Goal: Find specific page/section: Find specific page/section

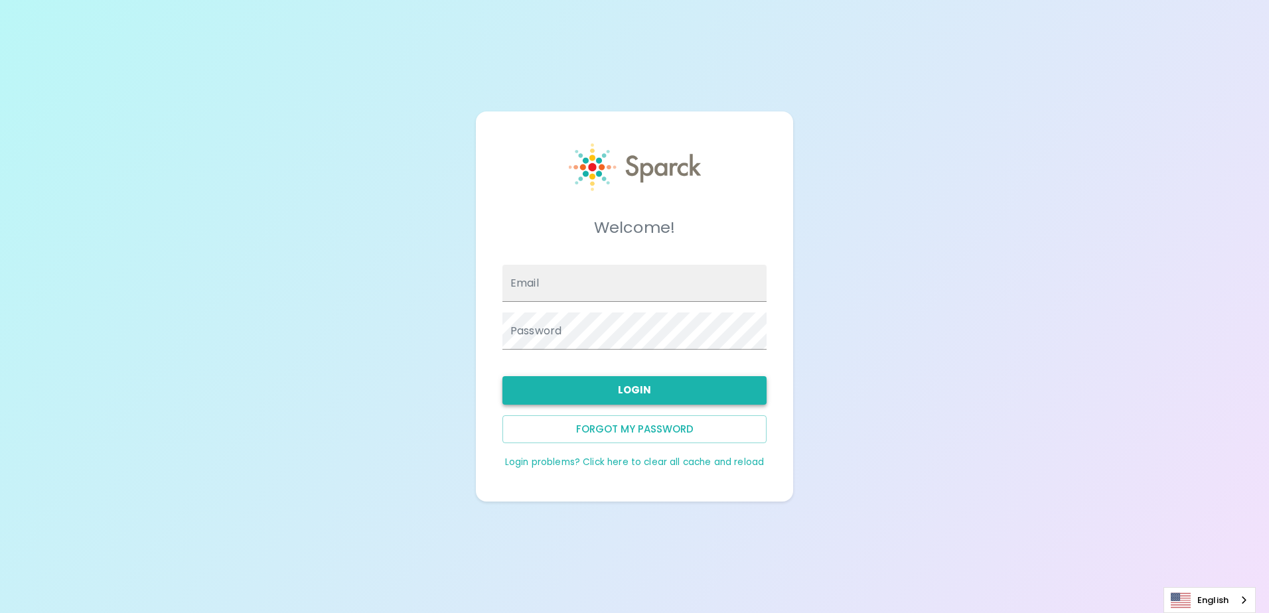
type input "[EMAIL_ADDRESS][DOMAIN_NAME]"
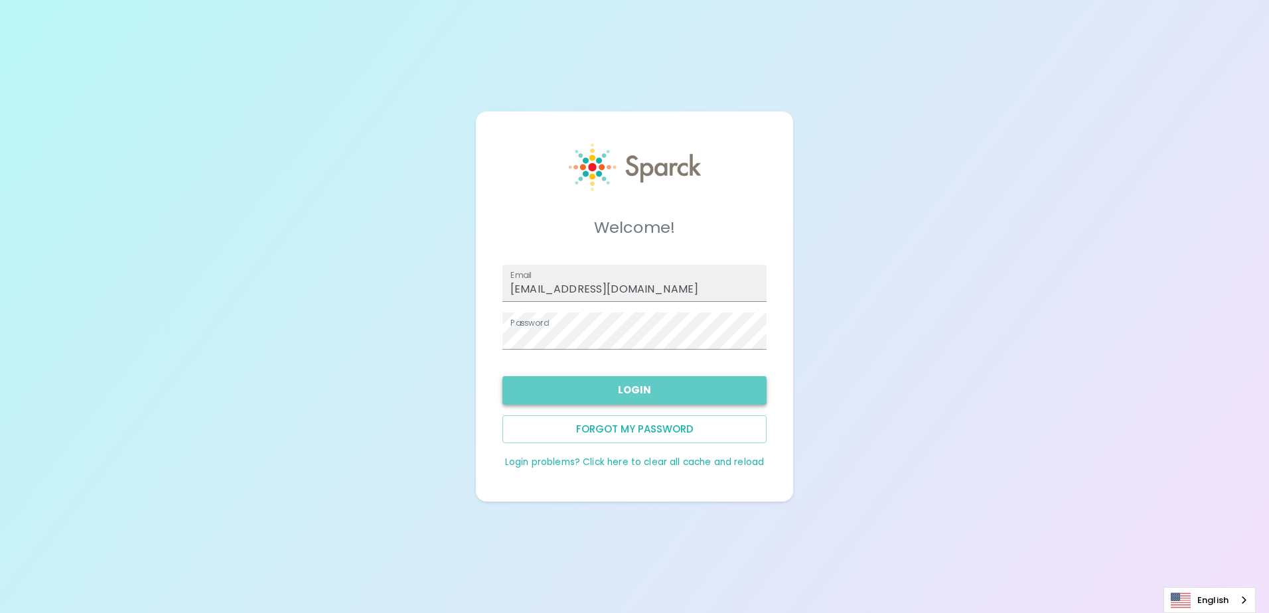
click at [629, 384] on button "Login" at bounding box center [635, 390] width 264 height 28
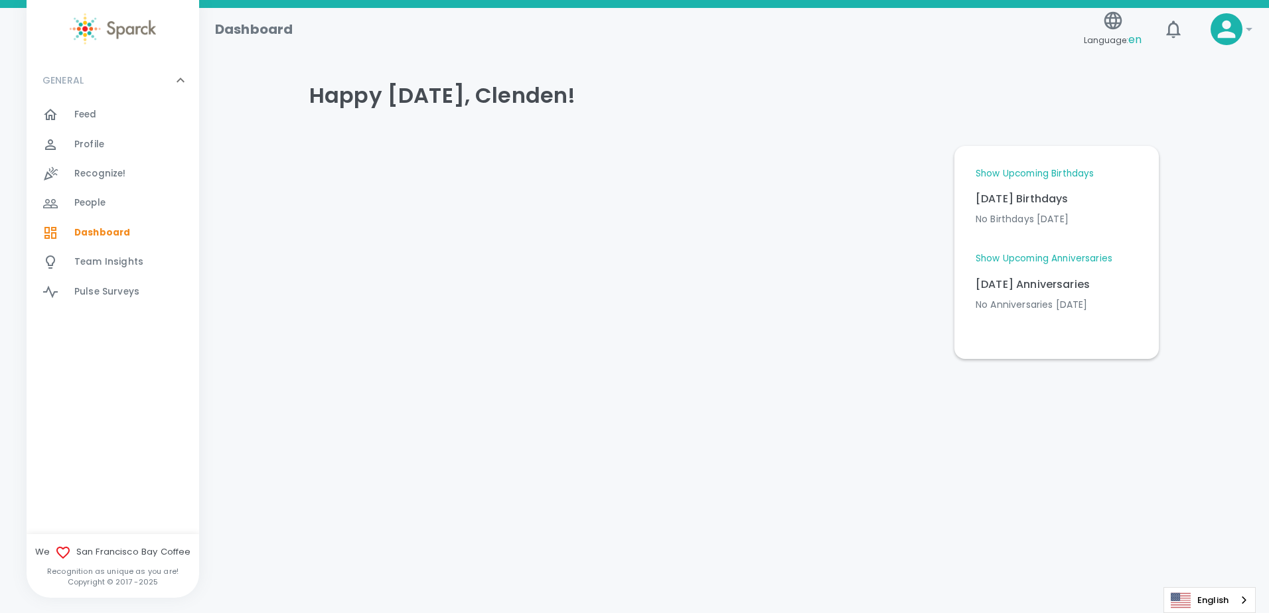
click at [1057, 173] on link "Show Upcoming Birthdays" at bounding box center [1035, 173] width 118 height 13
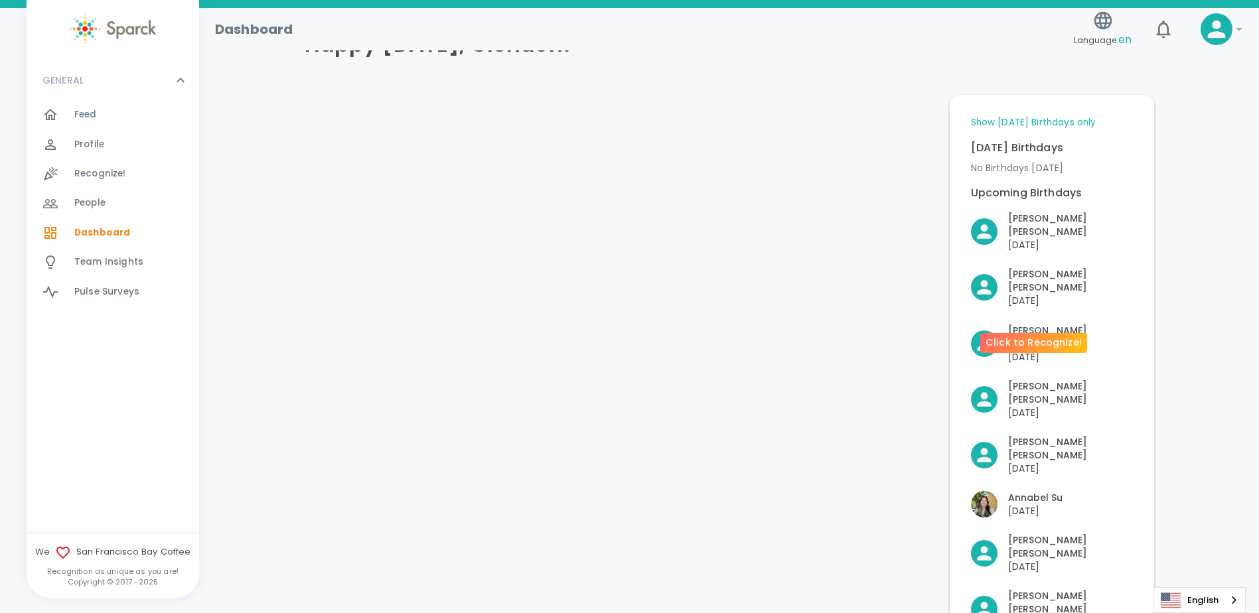
scroll to position [133, 0]
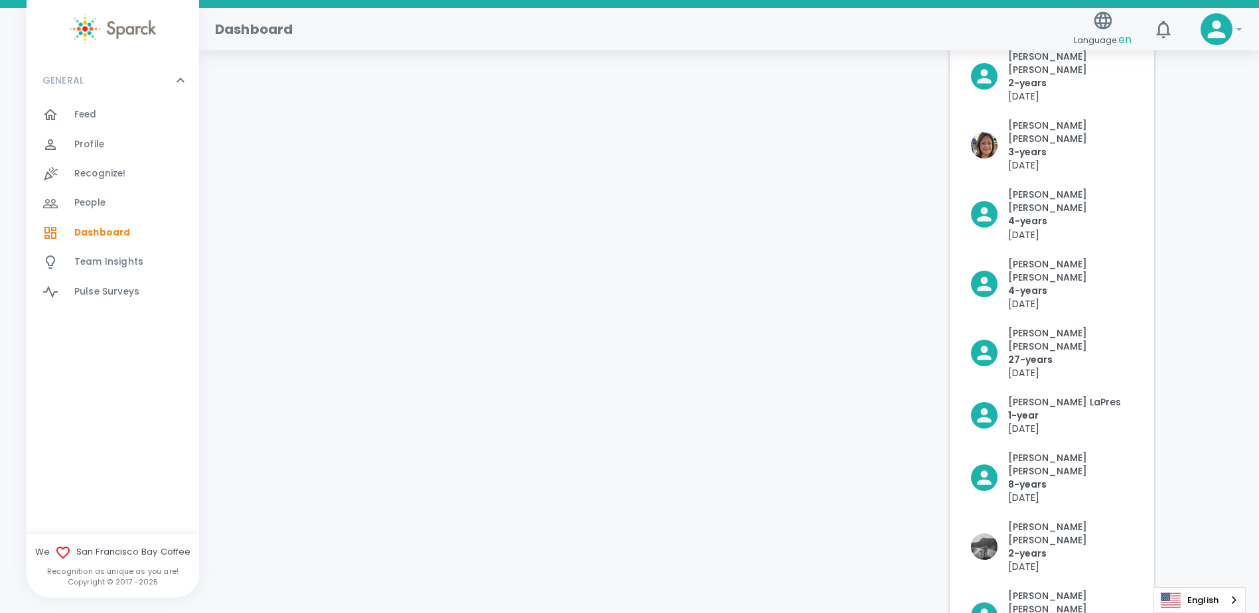
scroll to position [771, 0]
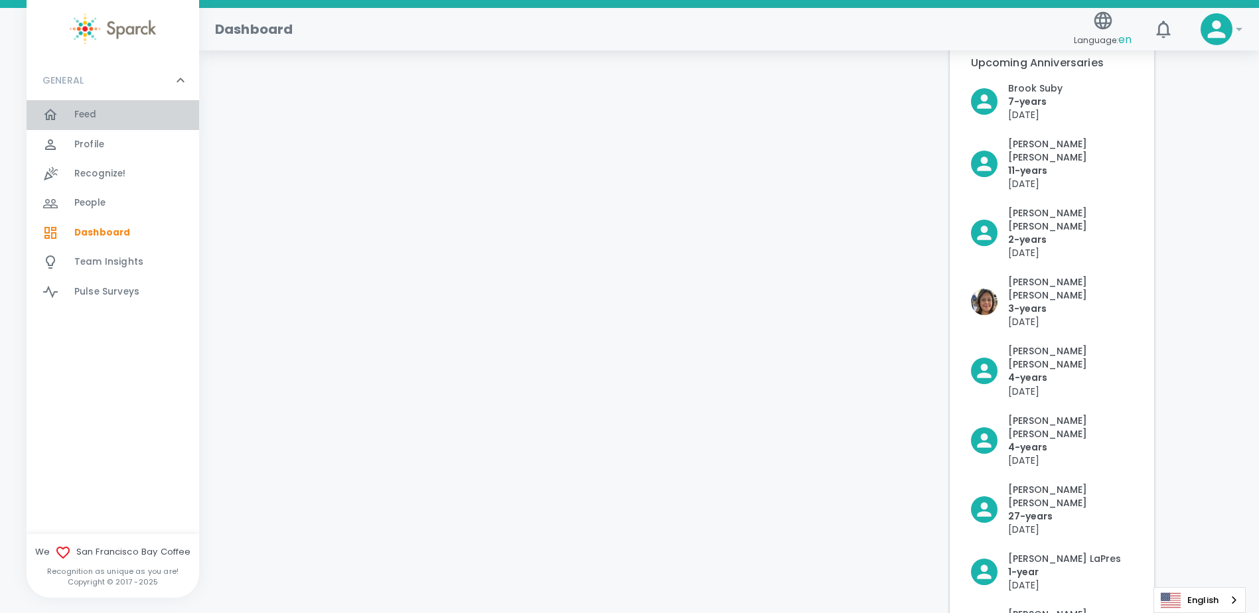
click at [99, 117] on div "Feed 0" at bounding box center [136, 115] width 125 height 19
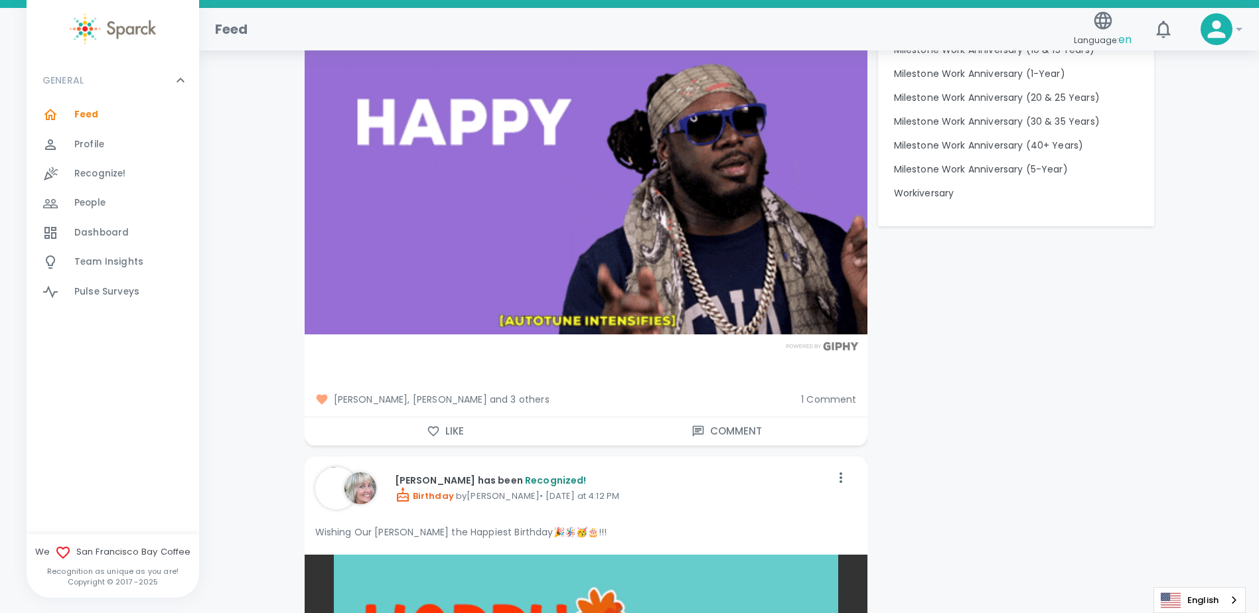
scroll to position [1527, 0]
